Goal: Task Accomplishment & Management: Use online tool/utility

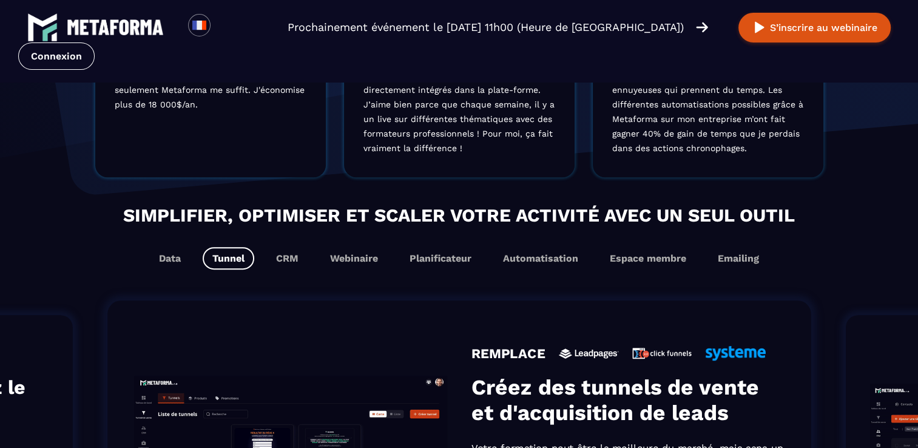
scroll to position [546, 0]
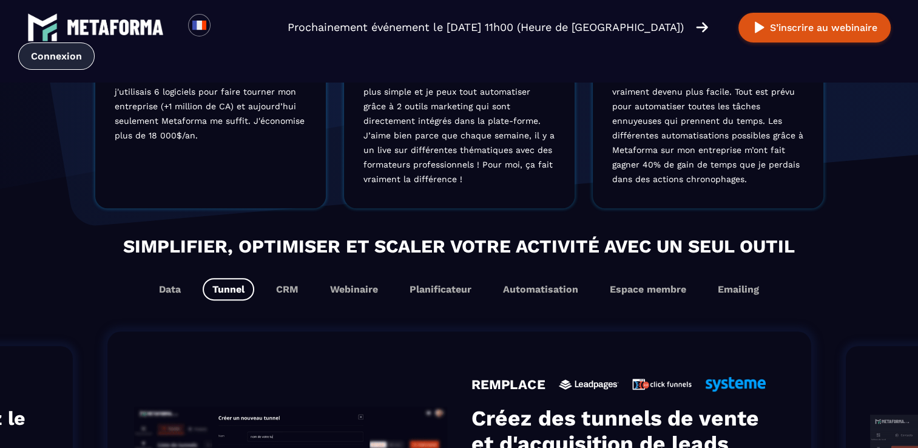
click at [46, 55] on link "Connexion" at bounding box center [56, 55] width 76 height 27
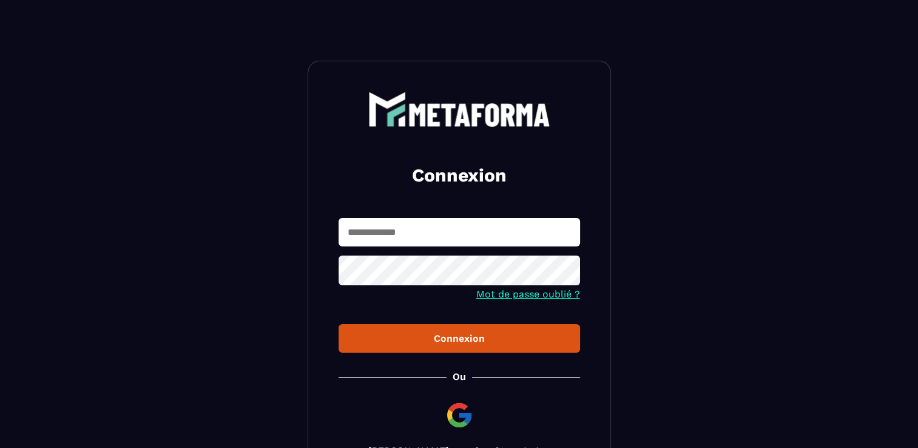
click at [368, 229] on input "text" at bounding box center [459, 232] width 241 height 29
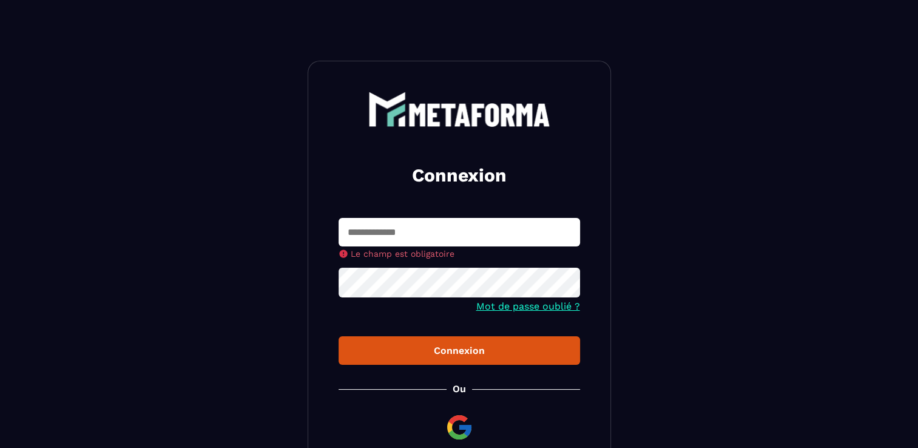
click at [689, 294] on section "Connexion Le champ est obligatoire Mot de passe oublié ? Connexion [PERSON_NAME…" at bounding box center [459, 280] width 918 height 560
click at [365, 234] on input "text" at bounding box center [459, 232] width 241 height 29
type input "**********"
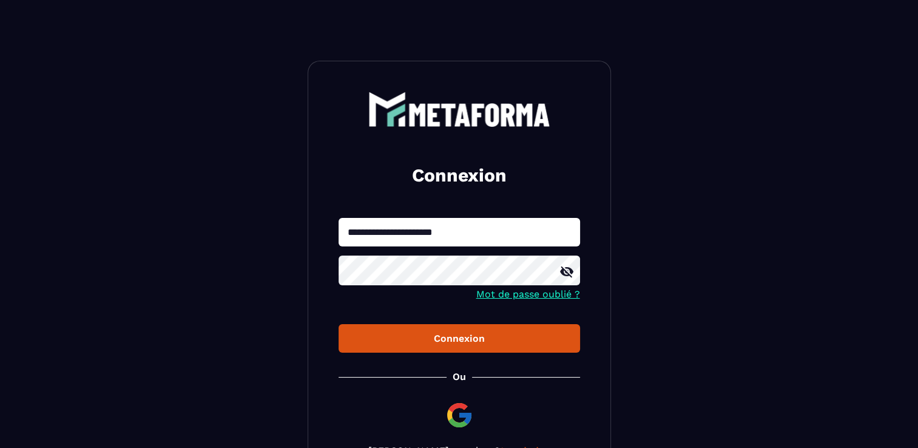
click at [565, 271] on icon at bounding box center [566, 272] width 15 height 15
click at [445, 339] on div "Connexion" at bounding box center [459, 338] width 222 height 12
